Goal: Transaction & Acquisition: Download file/media

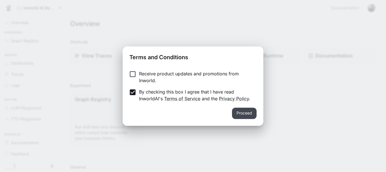
click at [253, 113] on button "Proceed" at bounding box center [244, 112] width 25 height 11
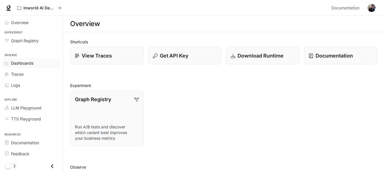
click at [20, 65] on span "Dashboards" at bounding box center [22, 63] width 22 height 6
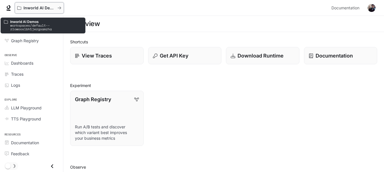
click at [24, 6] on p "Inworld AI Demos" at bounding box center [39, 8] width 32 height 5
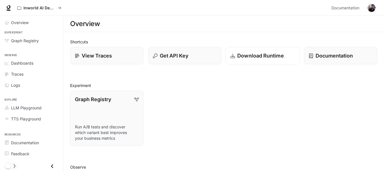
click at [256, 59] on p "Download Runtime" at bounding box center [260, 56] width 47 height 8
